Goal: Task Accomplishment & Management: Complete application form

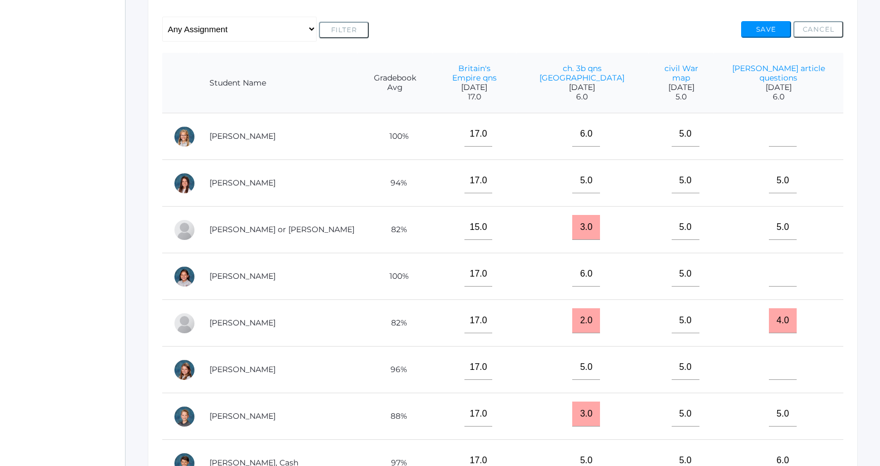
scroll to position [265, 0]
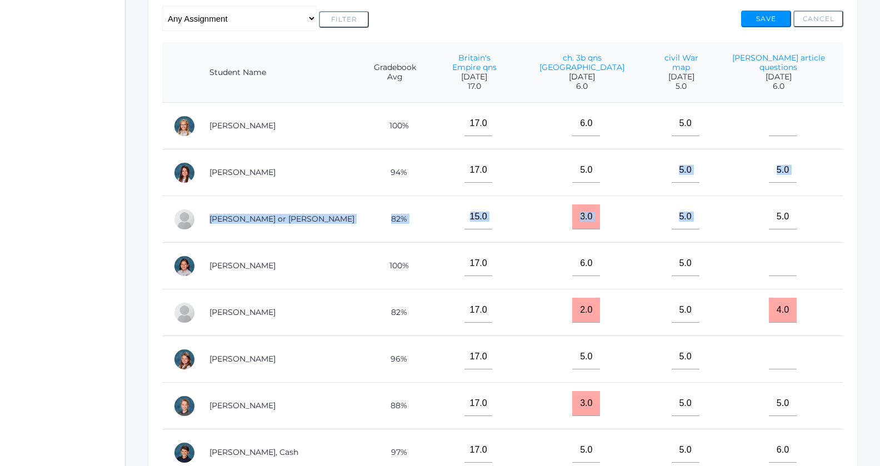
drag, startPoint x: 663, startPoint y: 168, endPoint x: 693, endPoint y: 191, distance: 37.7
drag, startPoint x: 693, startPoint y: 191, endPoint x: 746, endPoint y: 216, distance: 58.1
click at [746, 216] on td "5.0" at bounding box center [778, 219] width 129 height 47
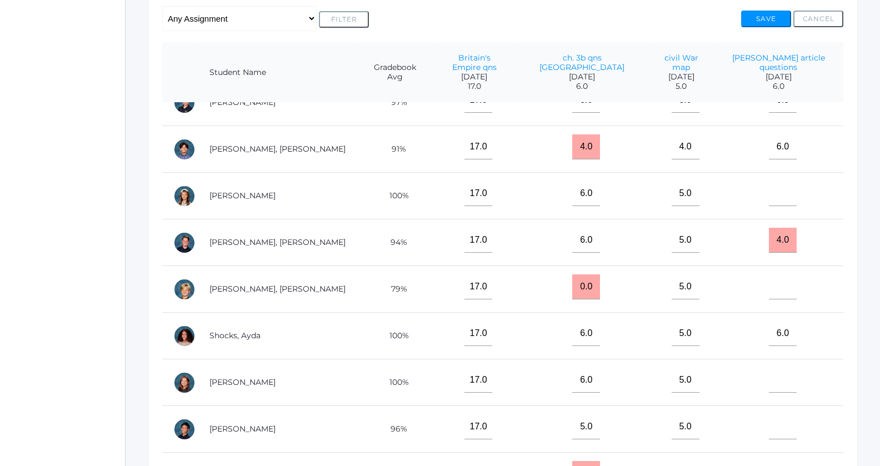
scroll to position [534, 0]
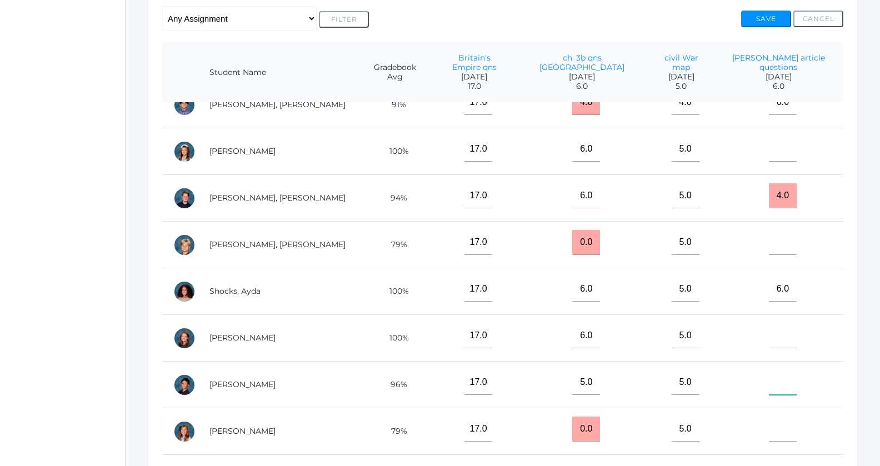
click at [769, 372] on input"] "text" at bounding box center [783, 382] width 28 height 25
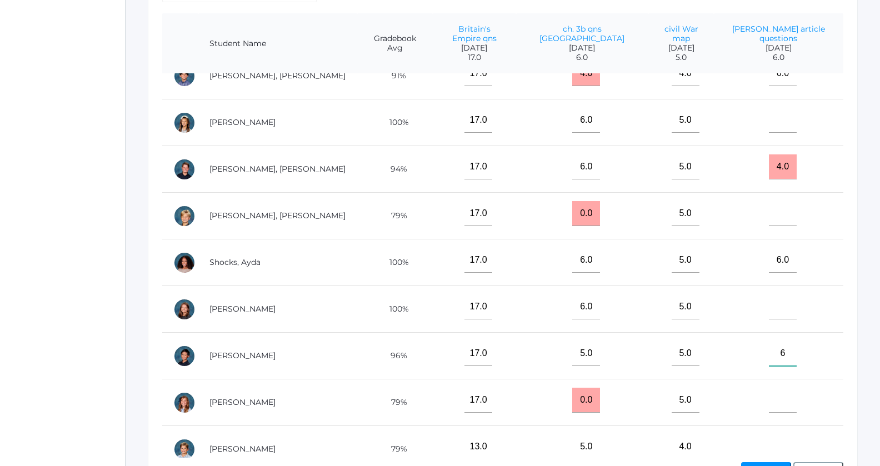
scroll to position [294, 0]
type input"] "6"
click at [773, 201] on input"] "text" at bounding box center [783, 213] width 28 height 25
click at [772, 146] on tbody "Albanese, Paige 100% 17.0 6.0 5.0 Carpenter, Grace 94% 17.0 5.0 5.0 5.0 Cope, T…" at bounding box center [502, 5] width 681 height 933
click at [769, 112] on input"] "text" at bounding box center [783, 119] width 28 height 25
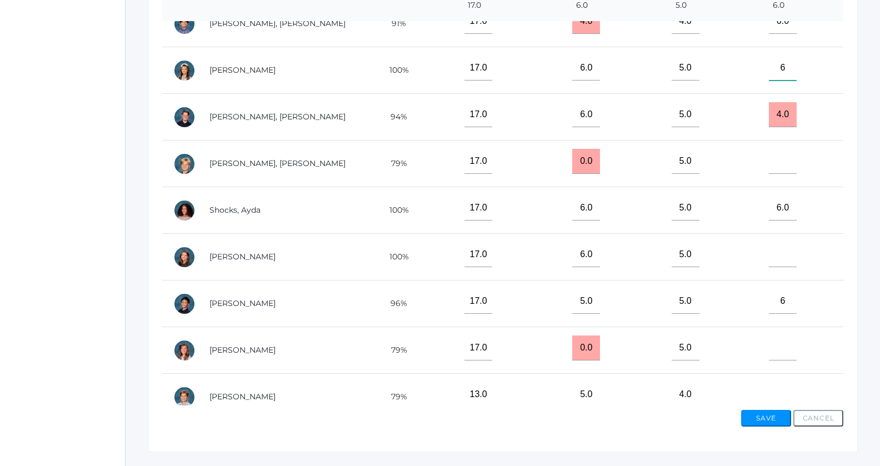
scroll to position [371, 0]
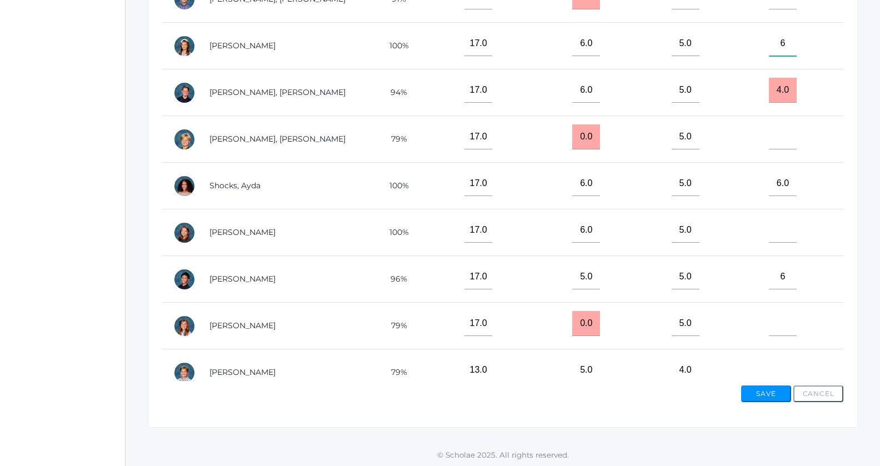
type input"] "6"
click at [769, 364] on input"] "text" at bounding box center [783, 370] width 28 height 25
type input"] "6"
click at [758, 396] on button "Save" at bounding box center [766, 394] width 50 height 17
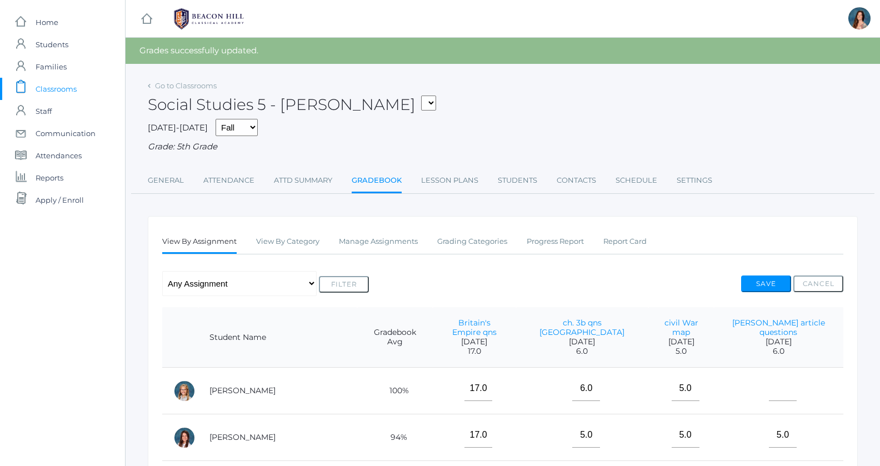
drag, startPoint x: 0, startPoint y: 0, endPoint x: 761, endPoint y: 338, distance: 832.9
click at [758, 390] on td at bounding box center [778, 391] width 129 height 47
select select "1971"
click option "05MATH - Mathematics 5 [PERSON_NAME]" at bounding box center [0, 0] width 0 height 0
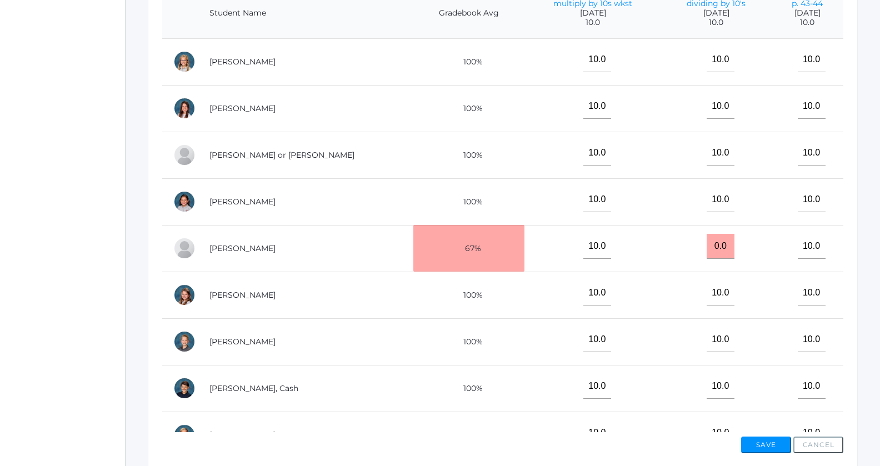
scroll to position [297, 0]
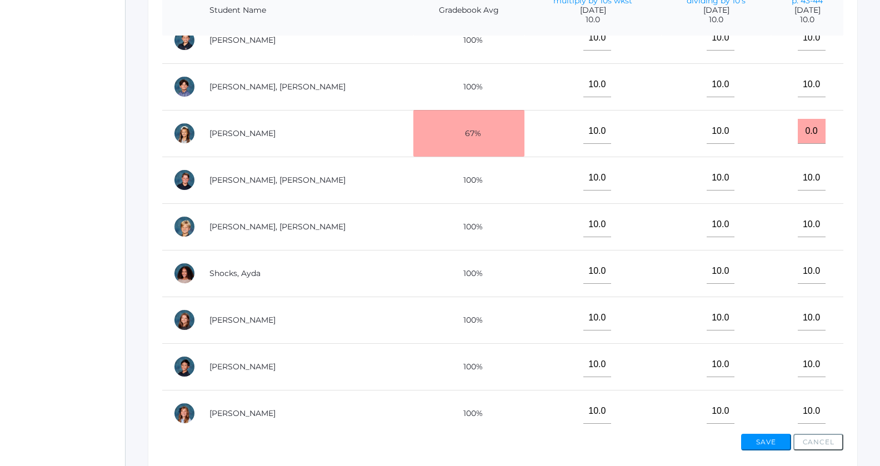
click at [457, 123] on td "67%" at bounding box center [468, 133] width 111 height 47
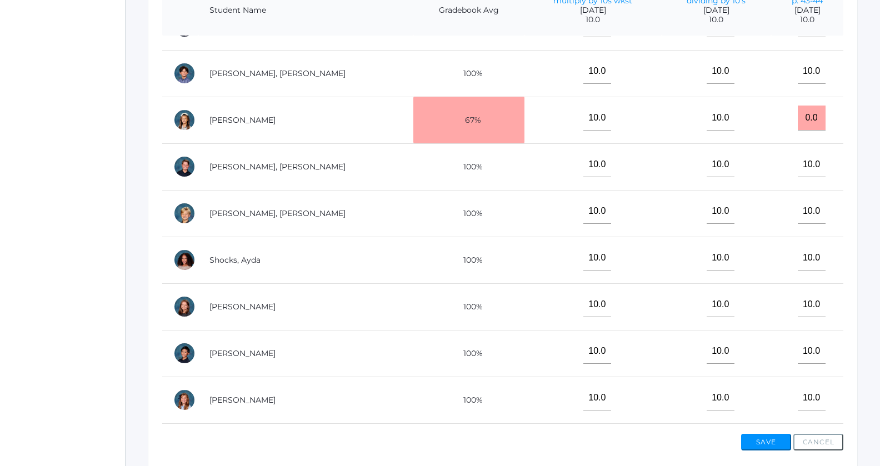
drag, startPoint x: 647, startPoint y: 188, endPoint x: 653, endPoint y: 211, distance: 23.4
click at [662, 211] on td "10.0" at bounding box center [717, 213] width 110 height 47
drag, startPoint x: 653, startPoint y: 211, endPoint x: 686, endPoint y: 211, distance: 32.8
click at [686, 211] on td "10.0" at bounding box center [717, 213] width 110 height 47
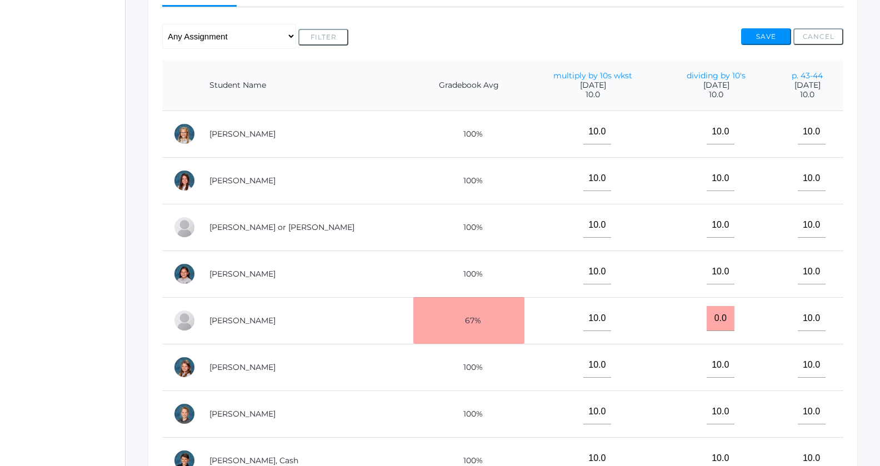
scroll to position [224, 0]
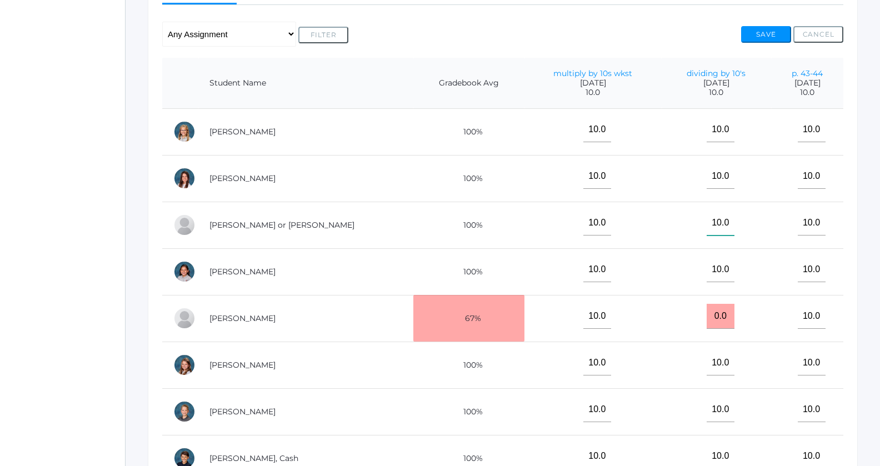
drag, startPoint x: 686, startPoint y: 211, endPoint x: 717, endPoint y: 209, distance: 31.2
click at [717, 211] on input"] "10.0" at bounding box center [721, 223] width 28 height 25
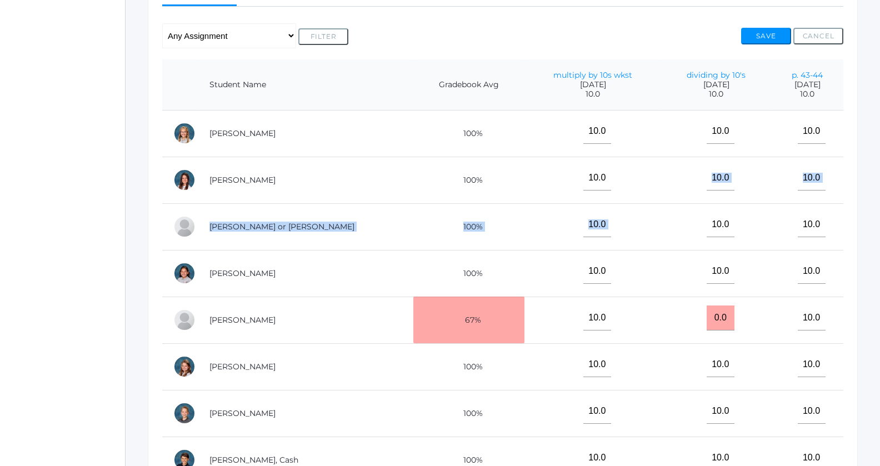
drag, startPoint x: 717, startPoint y: 209, endPoint x: 717, endPoint y: 187, distance: 22.2
